Goal: Entertainment & Leisure: Consume media (video, audio)

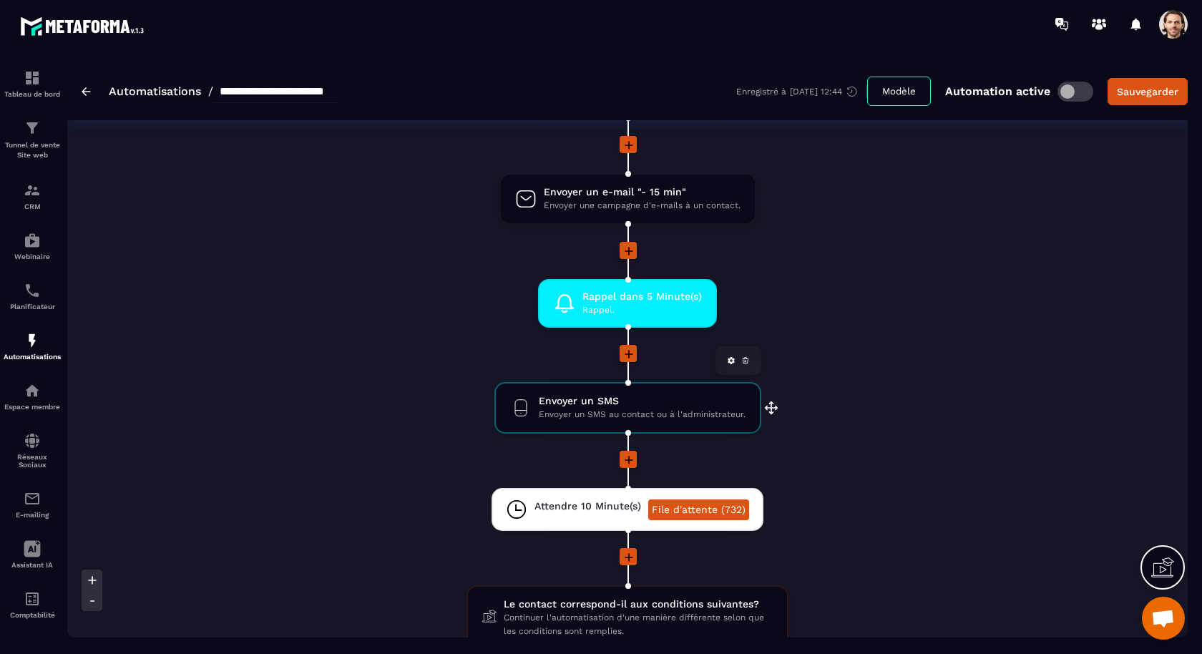
scroll to position [1727, 0]
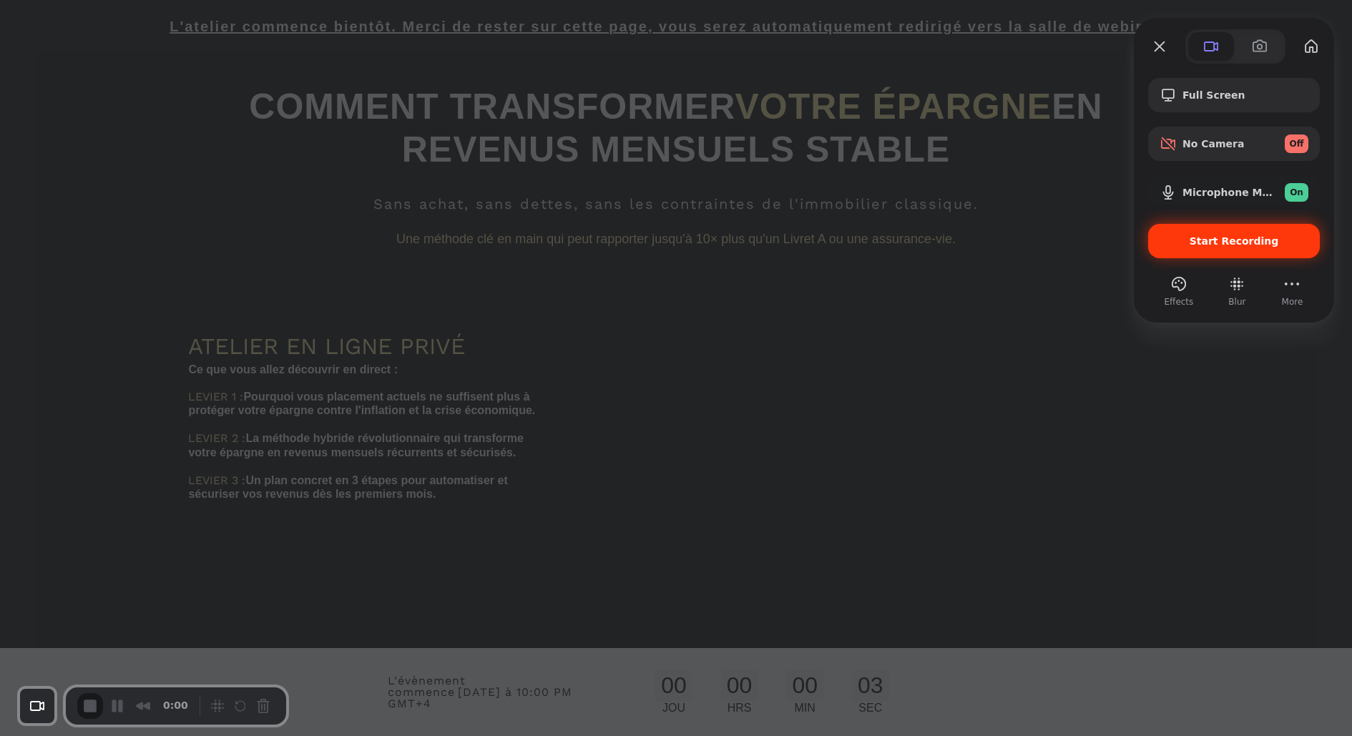
click at [1159, 243] on div "Start Recording" at bounding box center [1235, 241] width 172 height 34
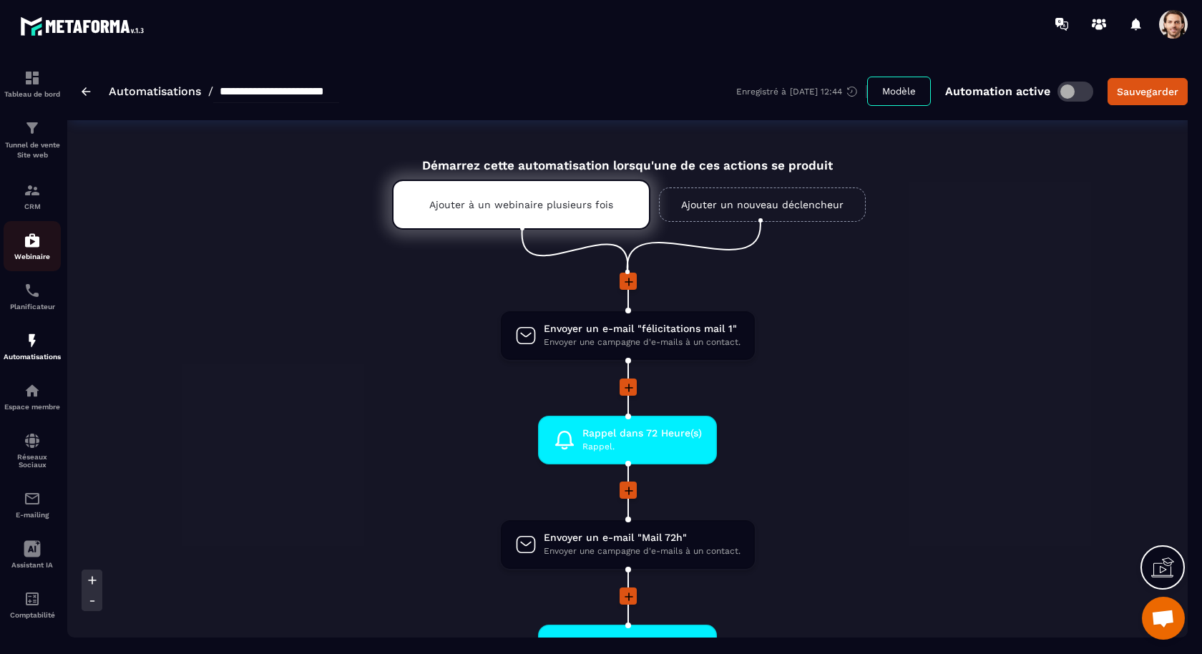
scroll to position [1104, 0]
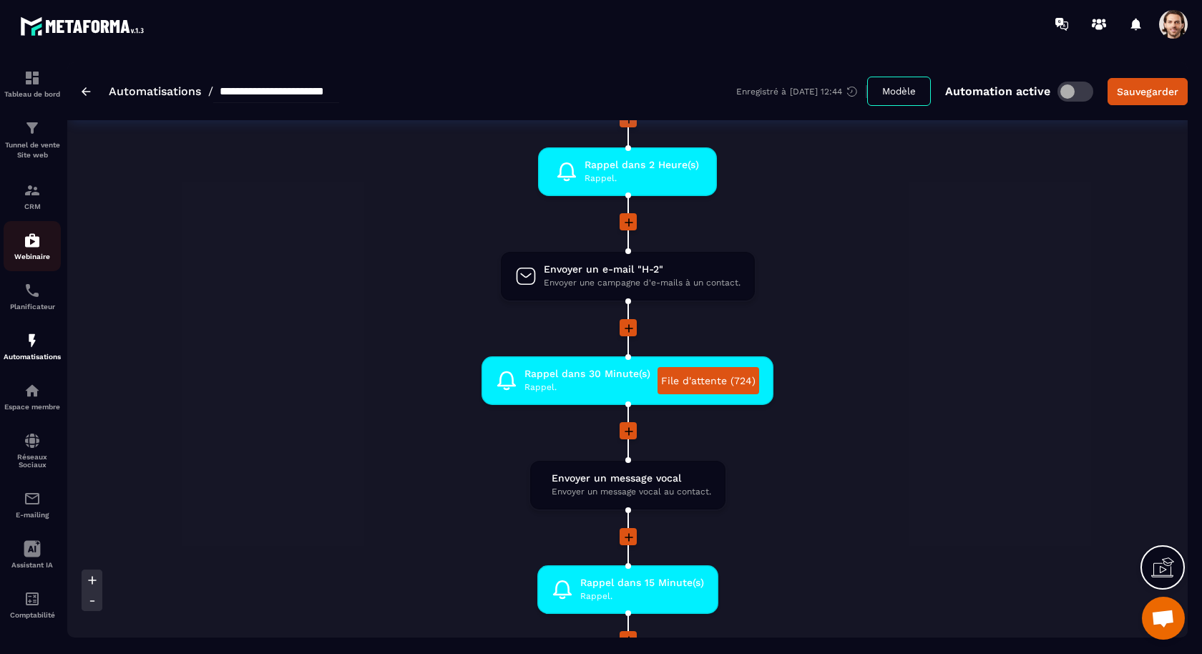
click at [34, 258] on p "Webinaire" at bounding box center [32, 257] width 57 height 8
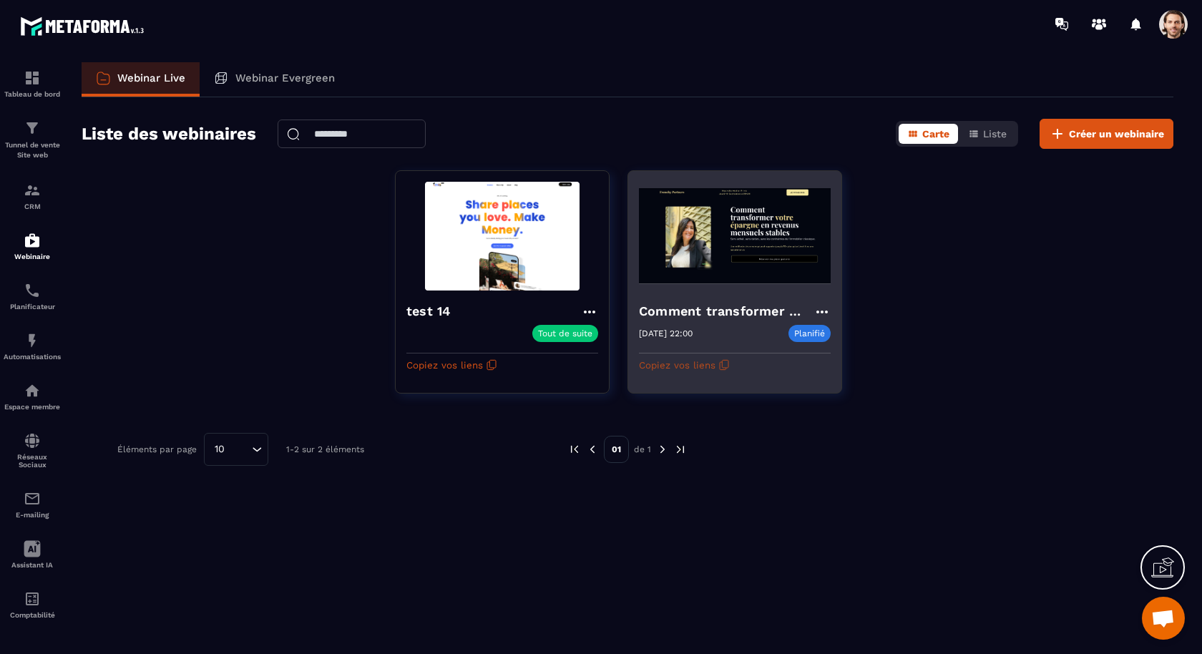
click at [698, 365] on button "Copiez vos liens" at bounding box center [684, 365] width 91 height 23
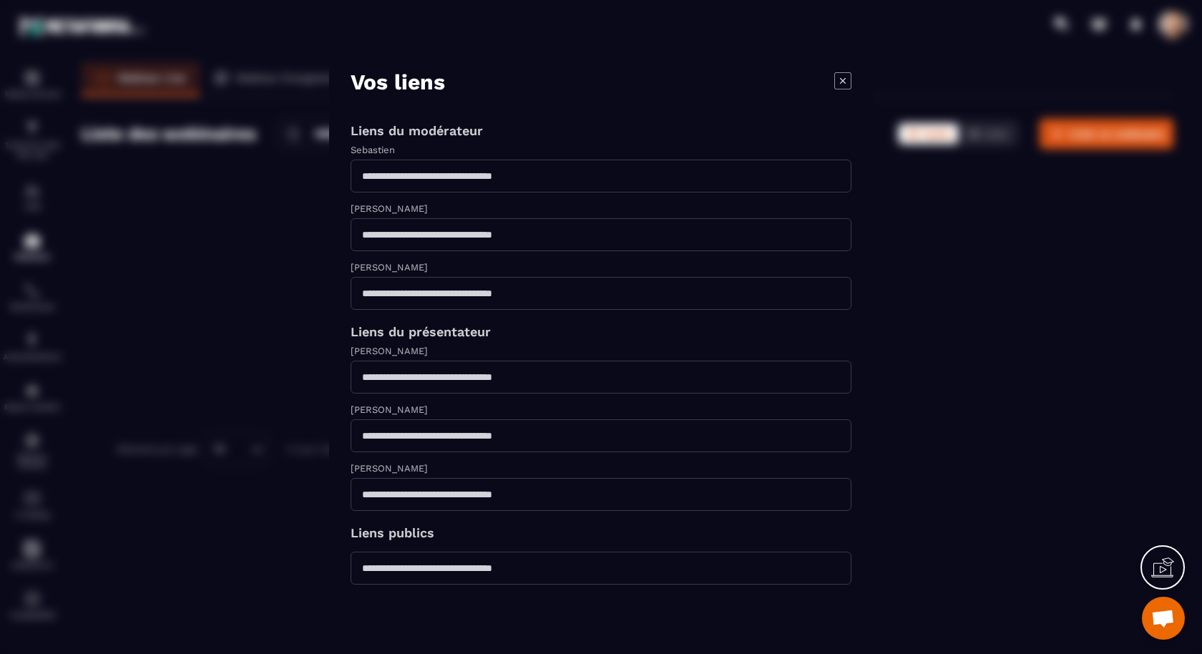
click at [839, 84] on icon "Modal window" at bounding box center [842, 80] width 17 height 17
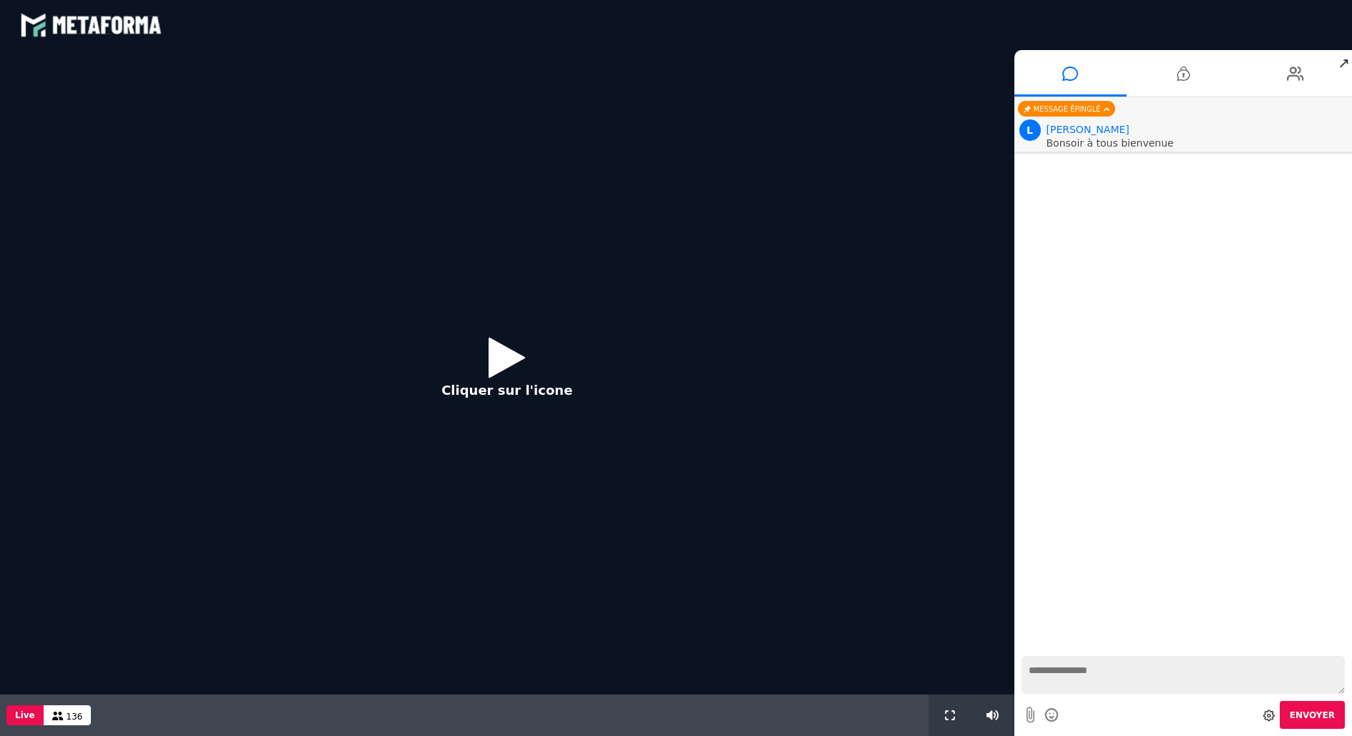
click at [497, 358] on icon at bounding box center [507, 357] width 36 height 47
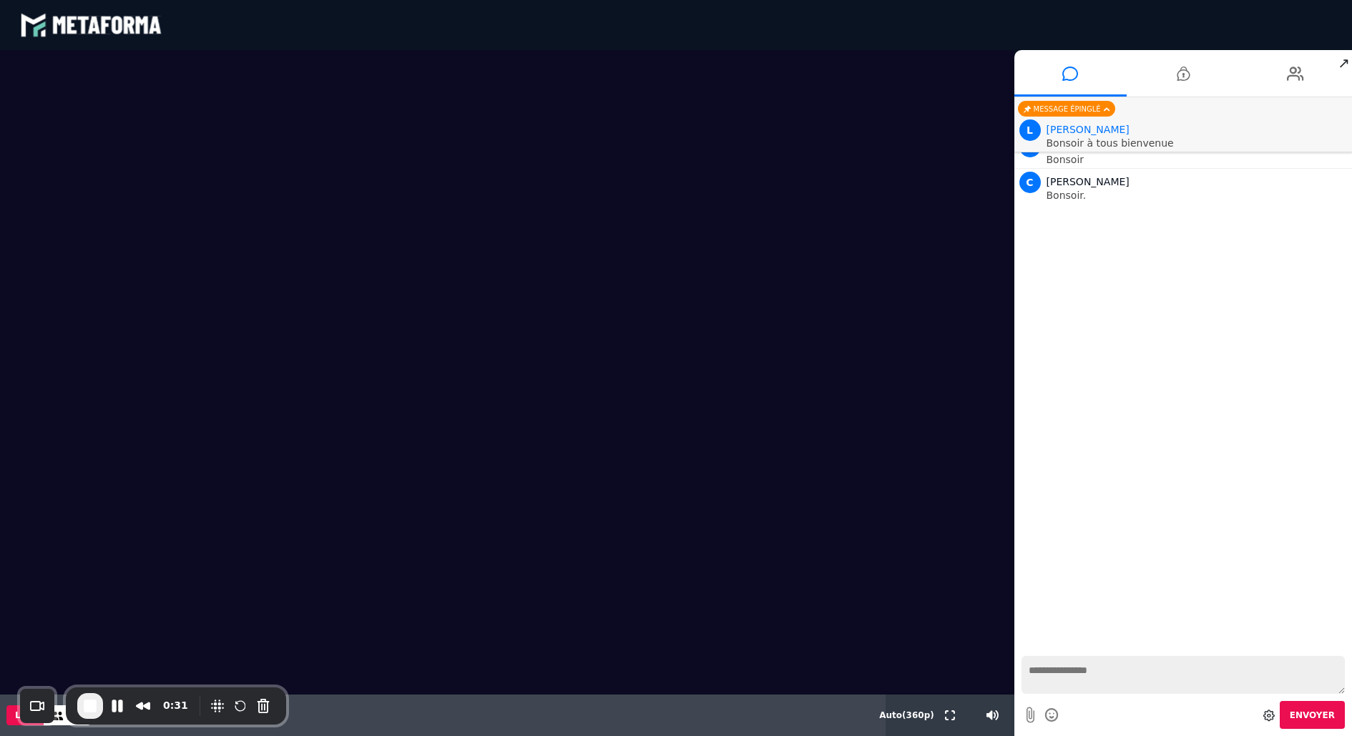
click at [1126, 677] on textarea at bounding box center [1184, 675] width 324 height 38
type textarea "*****"
type textarea "*"
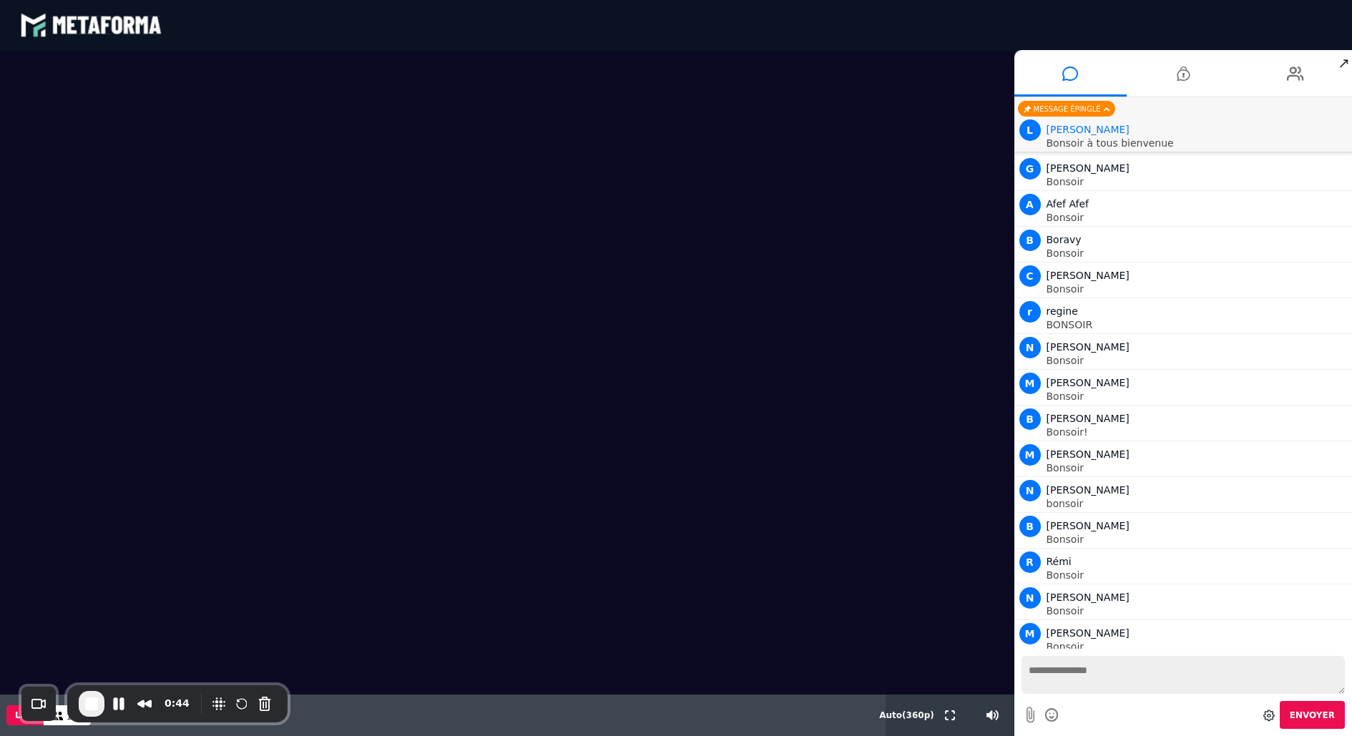
drag, startPoint x: 138, startPoint y: 688, endPoint x: 325, endPoint y: 540, distance: 238.8
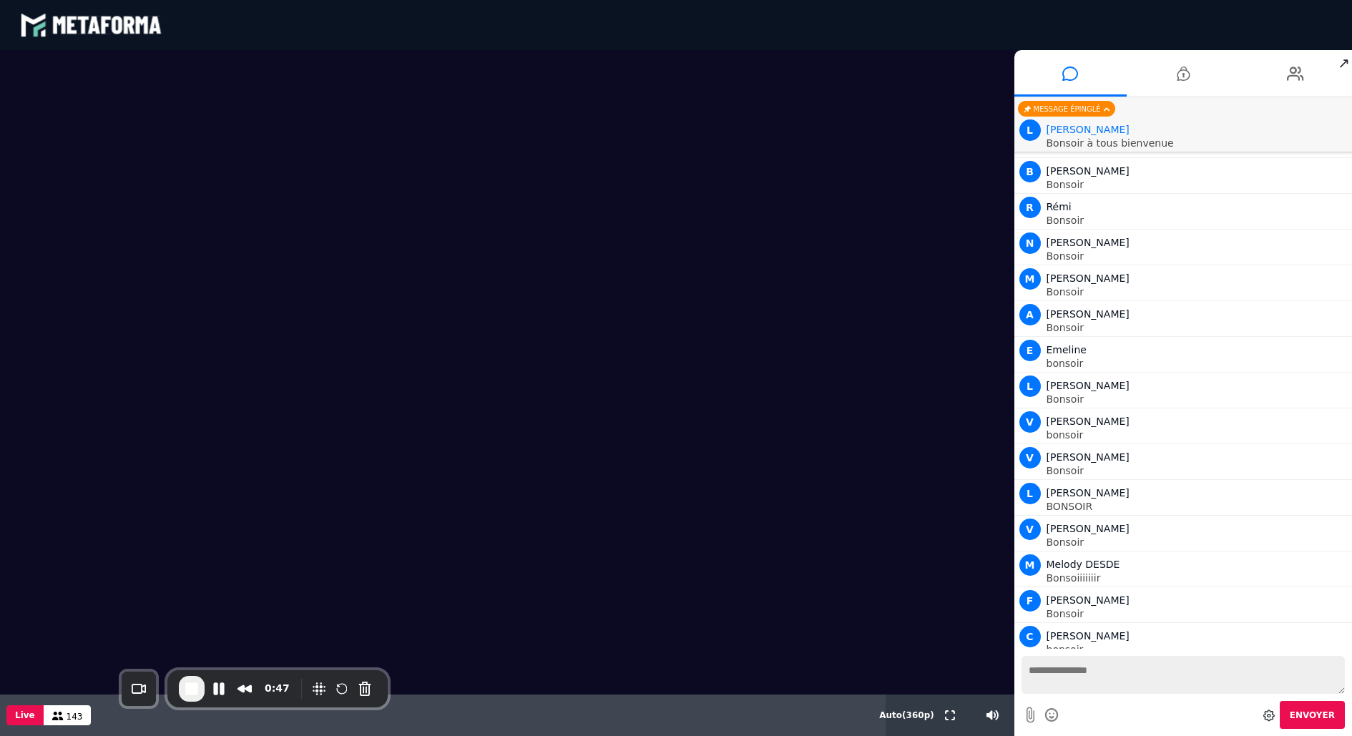
scroll to position [655, 0]
click at [307, 645] on div at bounding box center [507, 372] width 1015 height 645
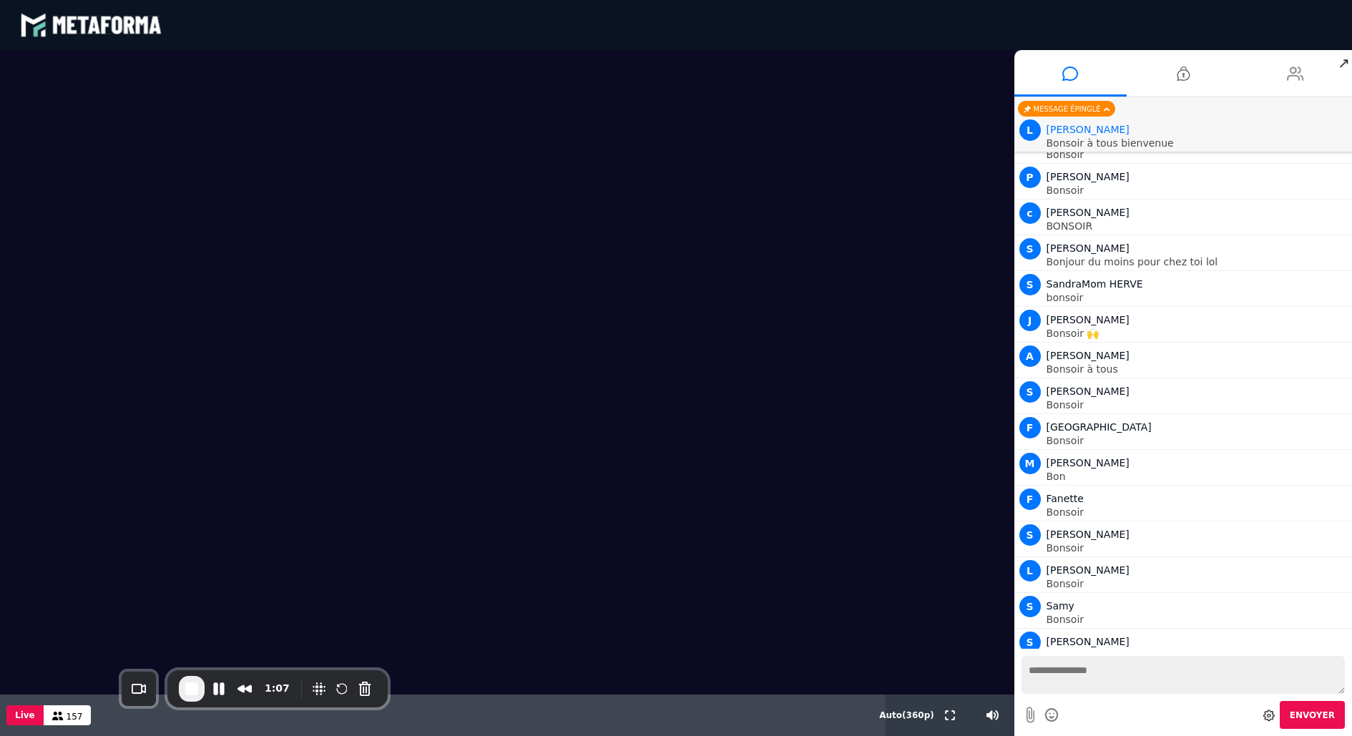
scroll to position [1471, 0]
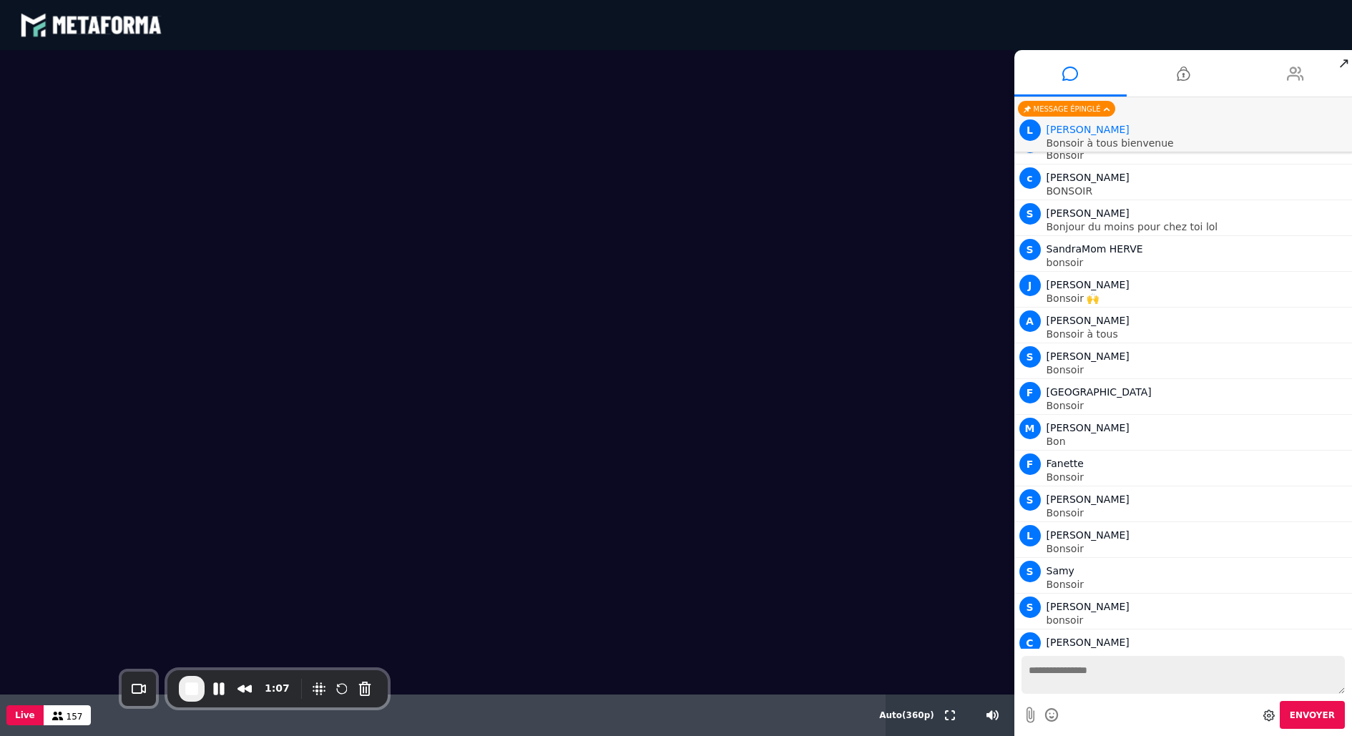
click at [1290, 86] on icon at bounding box center [1295, 74] width 17 height 36
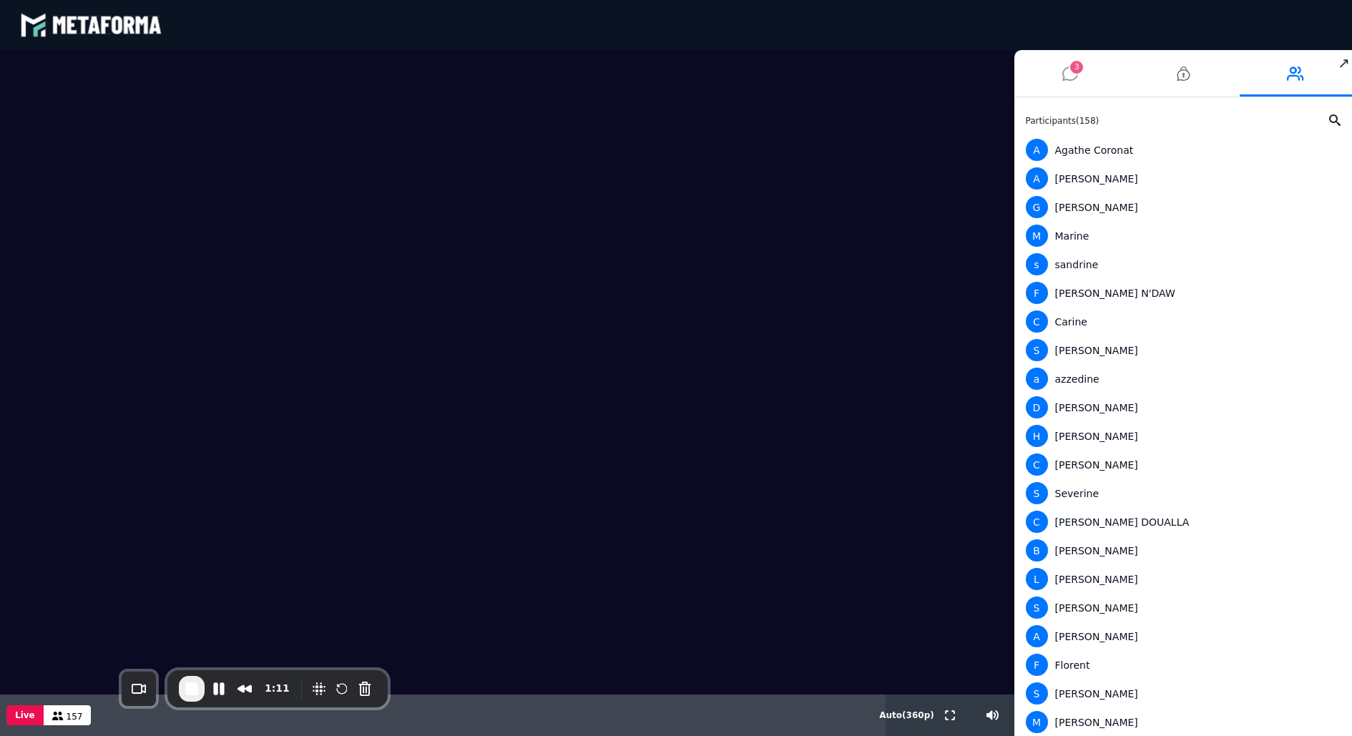
click at [1069, 79] on icon at bounding box center [1071, 74] width 16 height 36
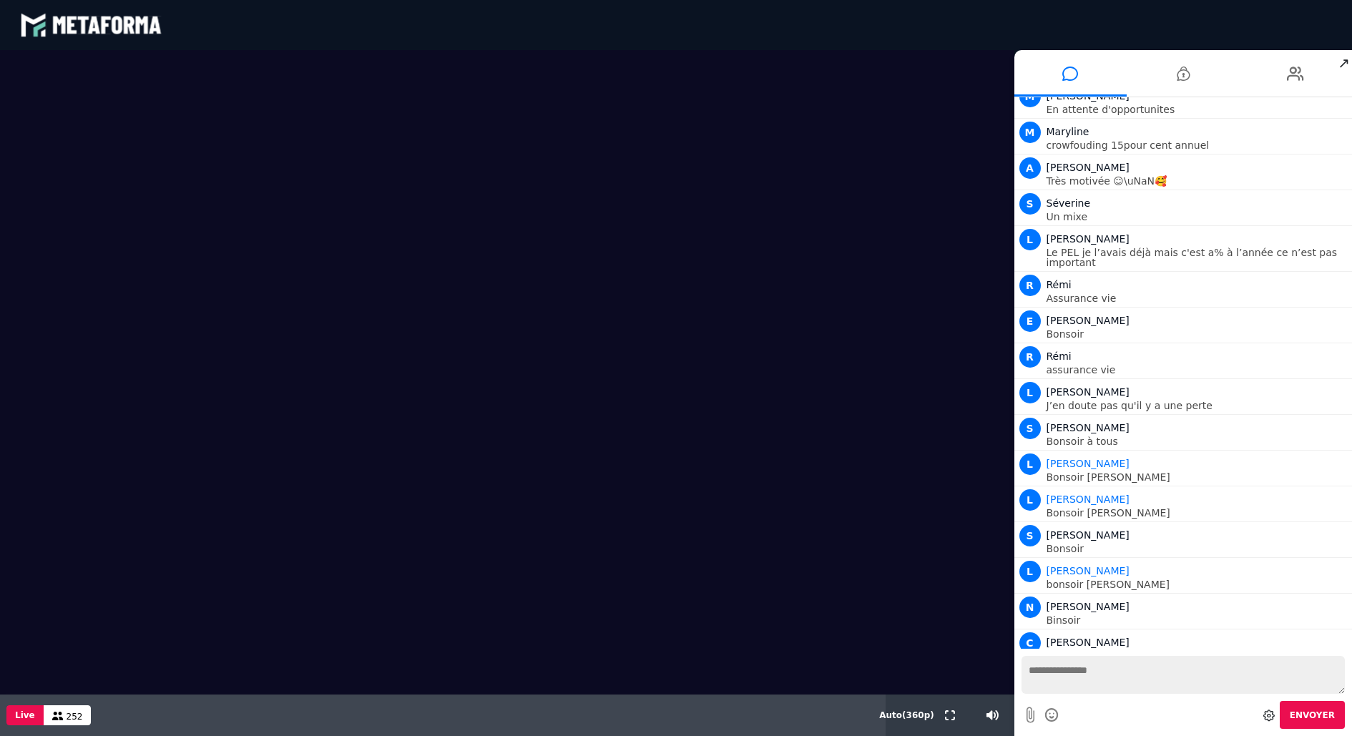
scroll to position [9837, 0]
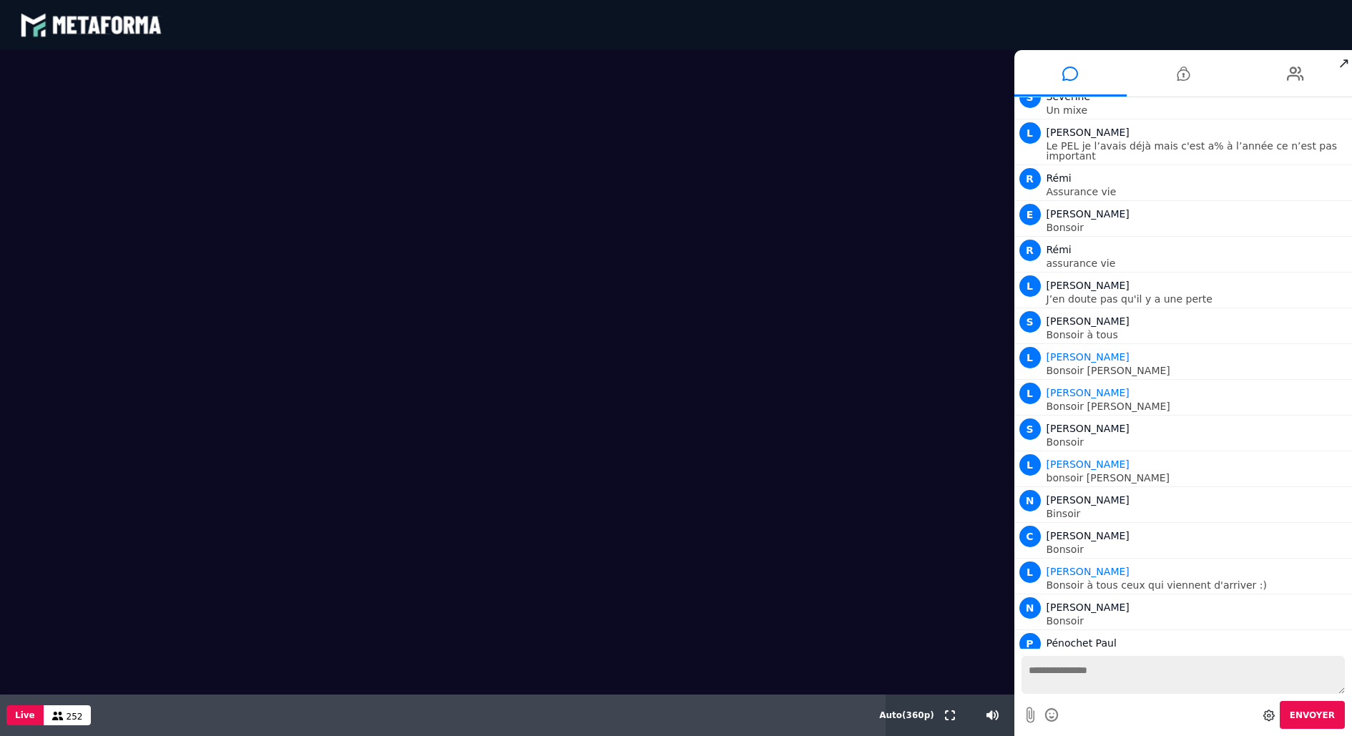
click at [460, 6] on div "blastream met_channel-9815b25ebd2bfb1ca2e40341aa852e5e fr en fr" at bounding box center [676, 25] width 1312 height 43
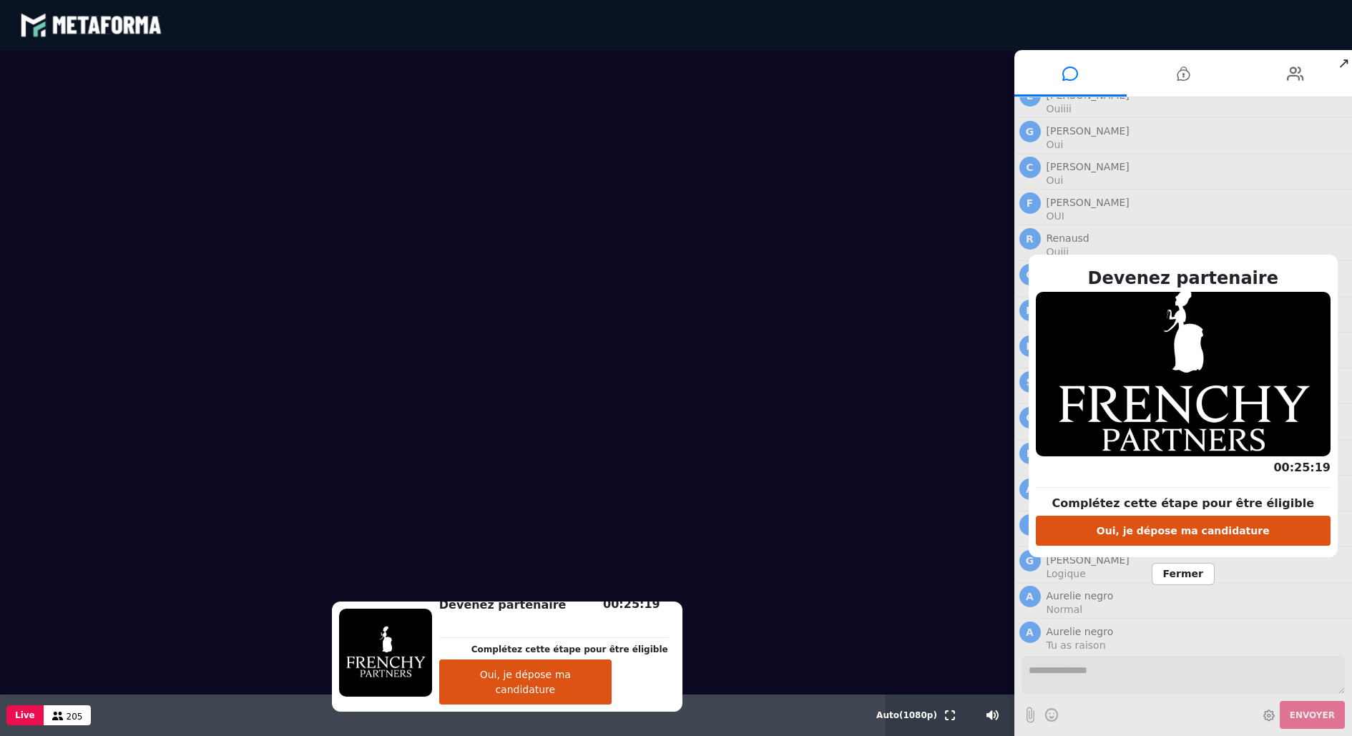
scroll to position [16960, 0]
click at [1184, 76] on icon at bounding box center [1183, 74] width 13 height 36
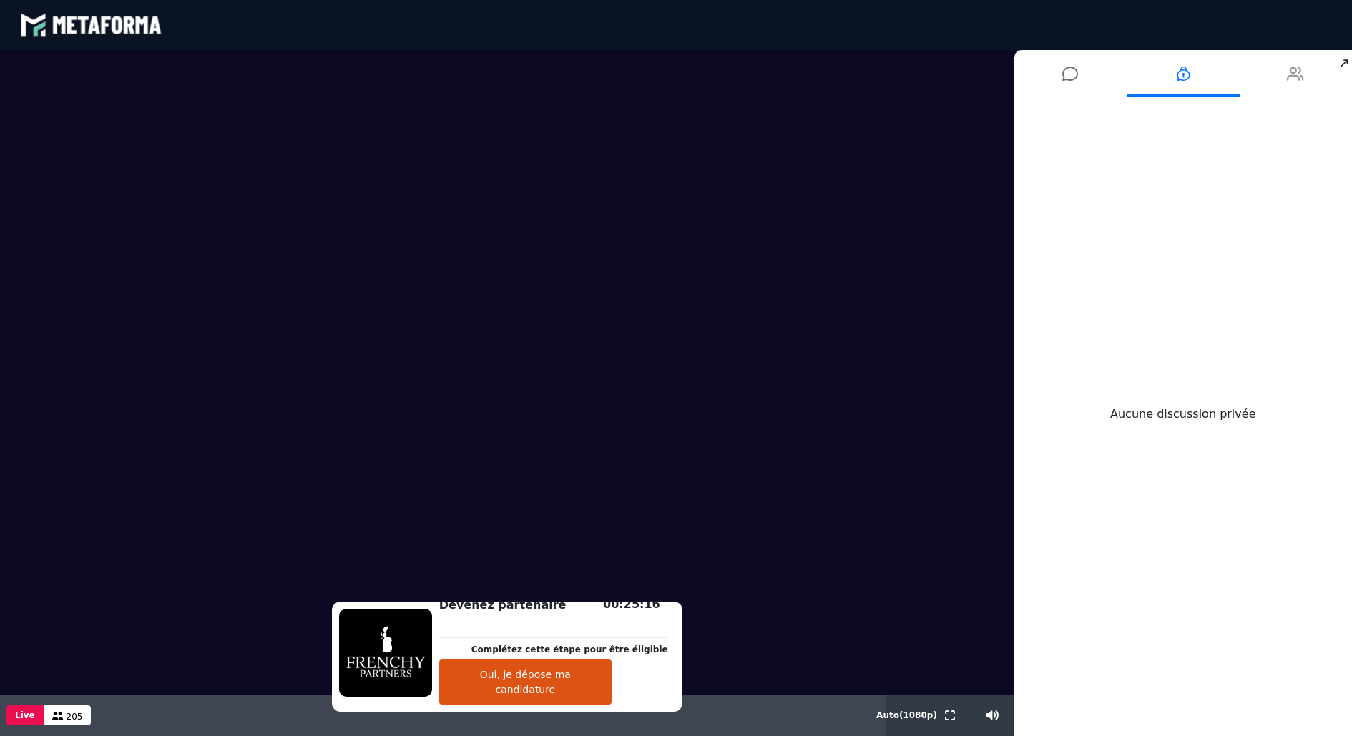
click at [1276, 82] on li at bounding box center [1296, 73] width 113 height 47
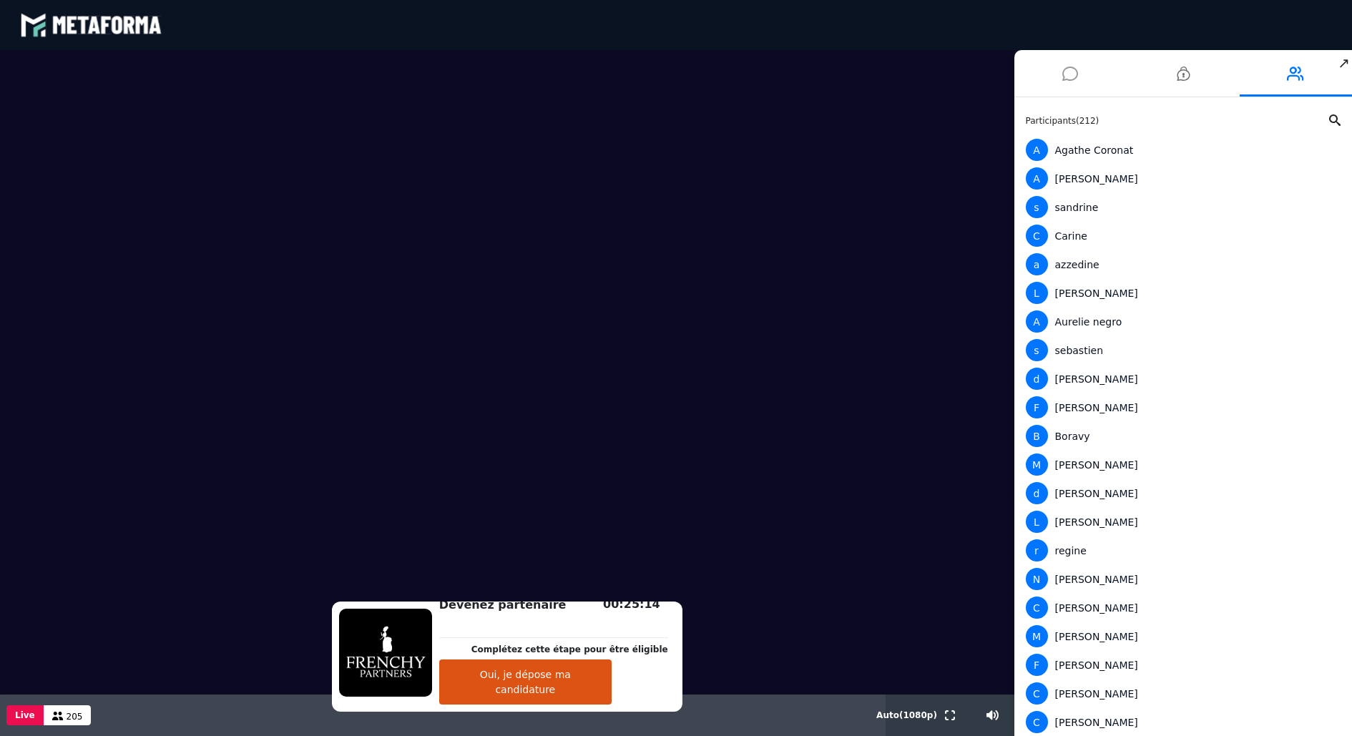
click at [1081, 84] on li at bounding box center [1071, 73] width 113 height 47
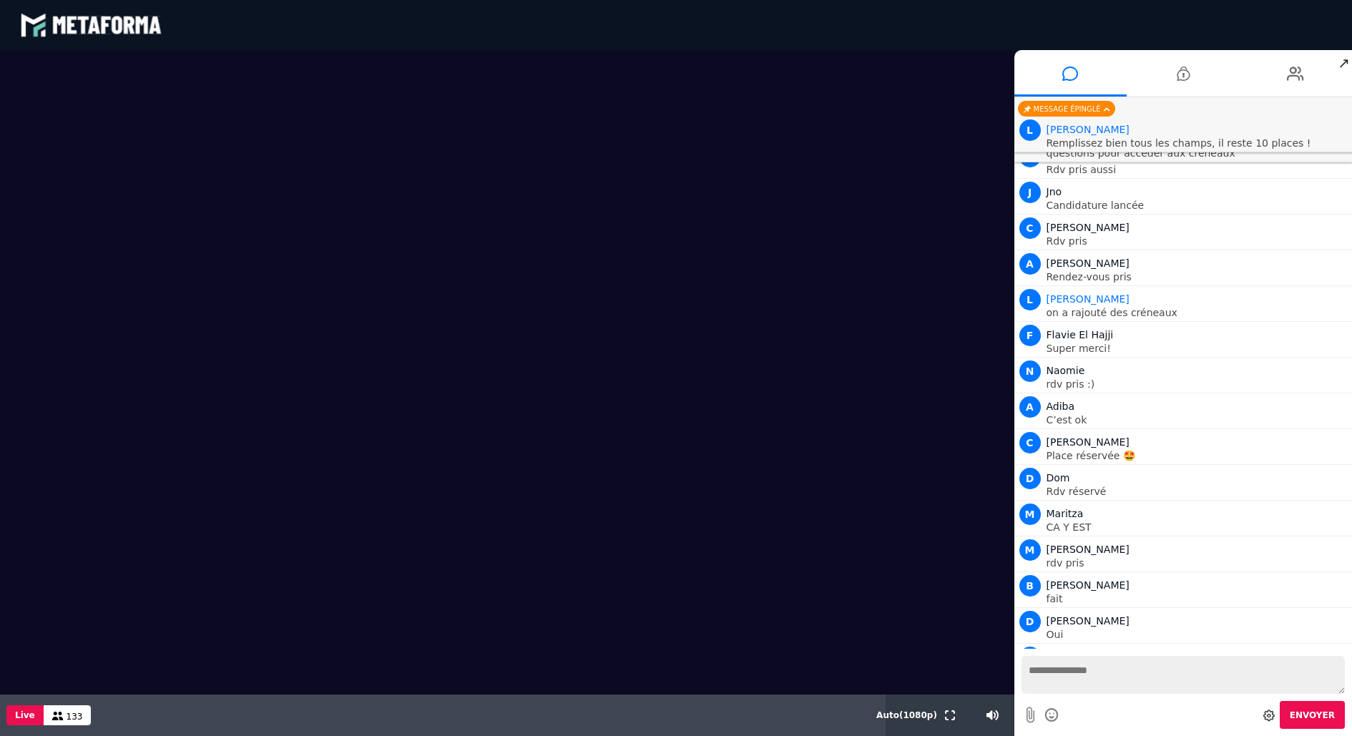
scroll to position [18604, 0]
